Goal: Task Accomplishment & Management: Complete application form

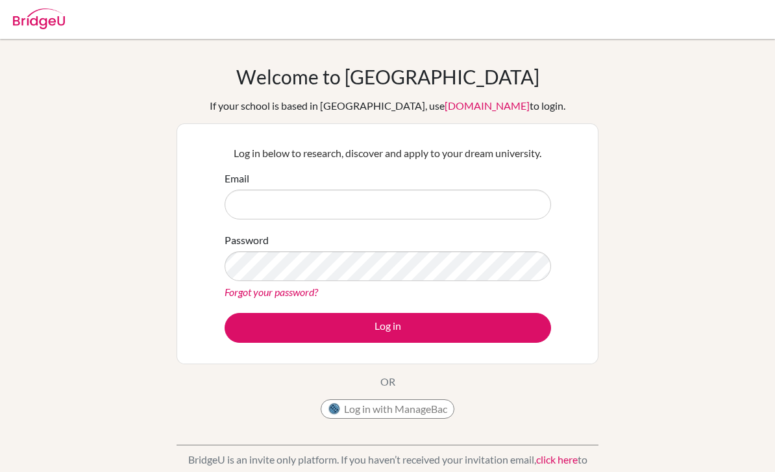
click at [424, 410] on button "Log in with ManageBac" at bounding box center [388, 408] width 134 height 19
click at [419, 410] on button "Log in with ManageBac" at bounding box center [388, 408] width 134 height 19
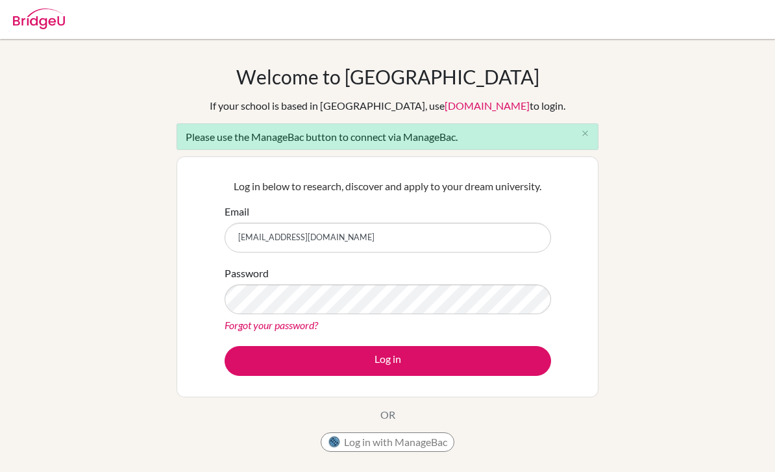
type input "[EMAIL_ADDRESS][DOMAIN_NAME]"
click at [592, 135] on button "close" at bounding box center [585, 133] width 26 height 19
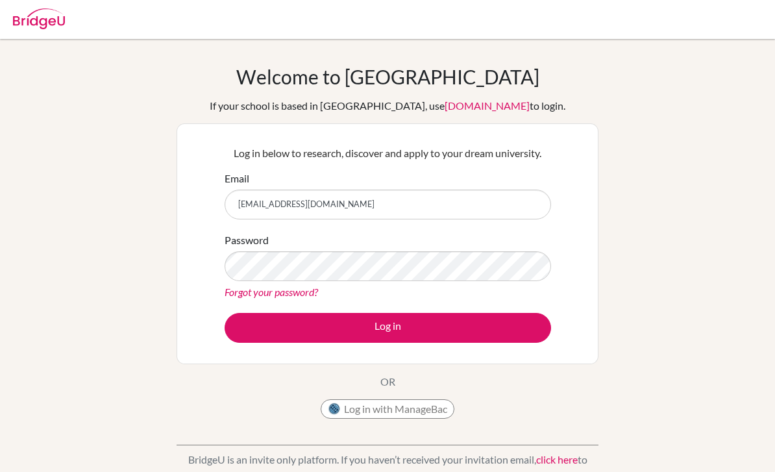
click at [414, 331] on button "Log in" at bounding box center [388, 328] width 327 height 30
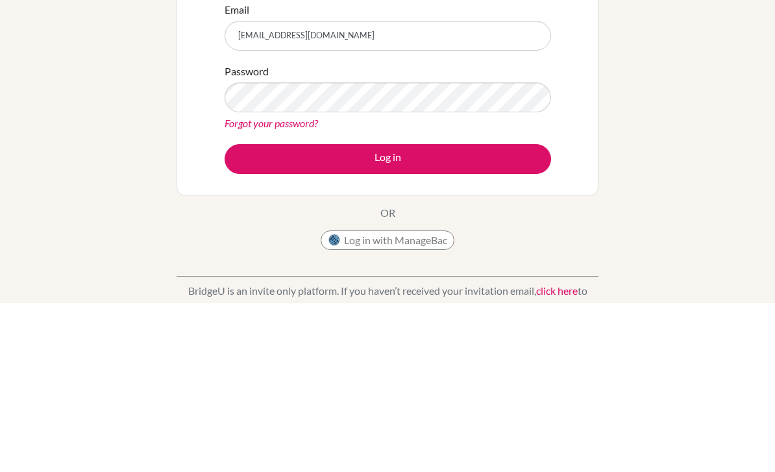
click at [479, 313] on button "Log in" at bounding box center [388, 328] width 327 height 30
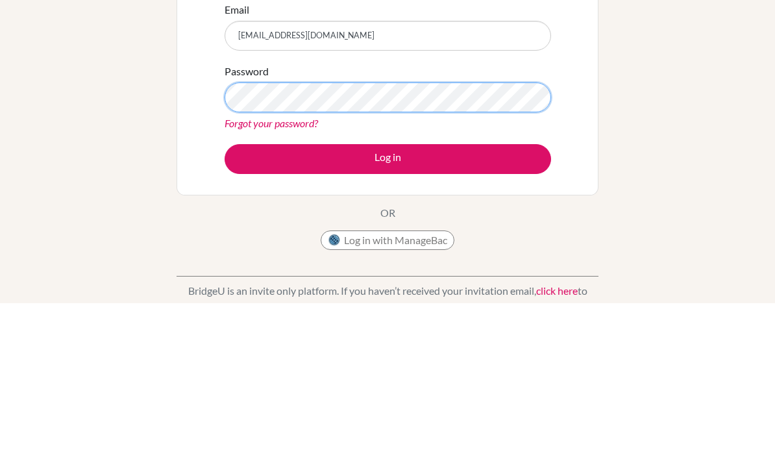
scroll to position [169, 0]
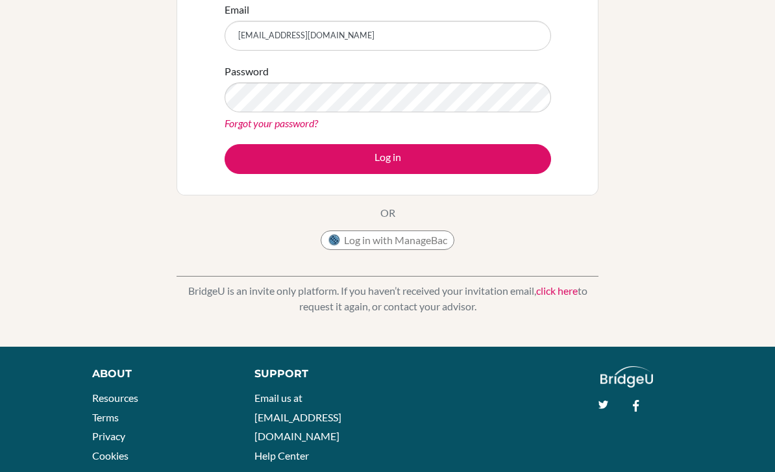
click at [497, 166] on button "Log in" at bounding box center [388, 159] width 327 height 30
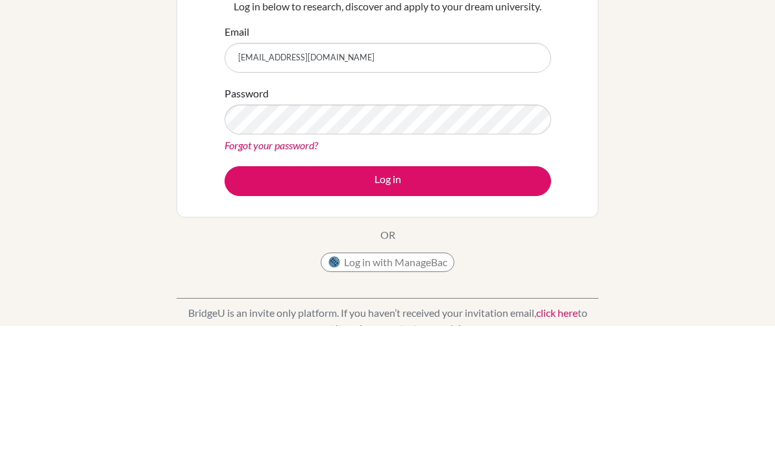
click at [388, 313] on button "Log in" at bounding box center [388, 328] width 327 height 30
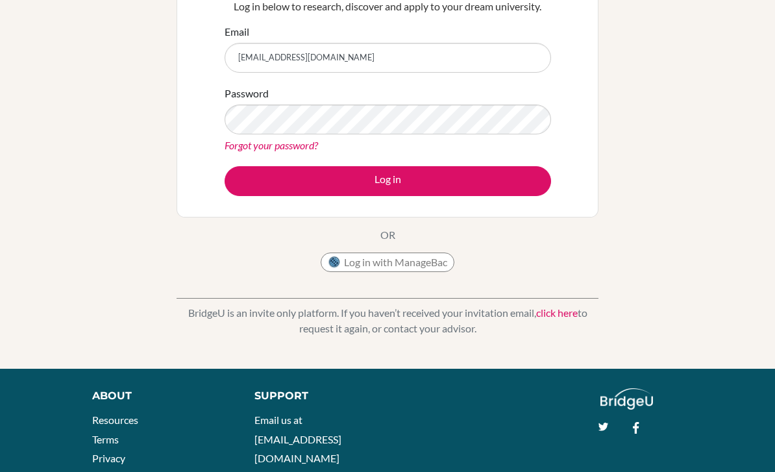
scroll to position [147, 0]
click at [491, 182] on button "Log in" at bounding box center [388, 181] width 327 height 30
